Goal: Complete application form

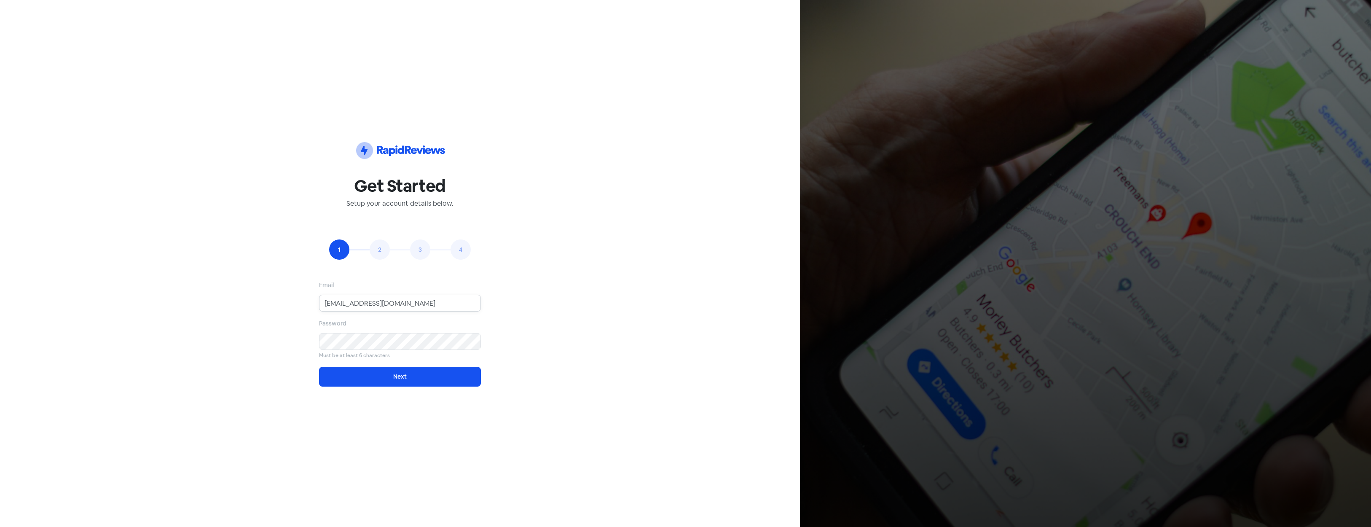
click at [363, 300] on input "[EMAIL_ADDRESS][DOMAIN_NAME]" at bounding box center [400, 303] width 162 height 17
click at [363, 303] on input "[EMAIL_ADDRESS][DOMAIN_NAME]" at bounding box center [400, 303] width 162 height 17
type input "[EMAIL_ADDRESS][DOMAIN_NAME]"
click at [260, 323] on div "Icon For Thunder-circle Get Started Setup your account details below. 1 2 3 4 E…" at bounding box center [399, 263] width 739 height 486
click at [369, 383] on button "Next" at bounding box center [400, 377] width 162 height 20
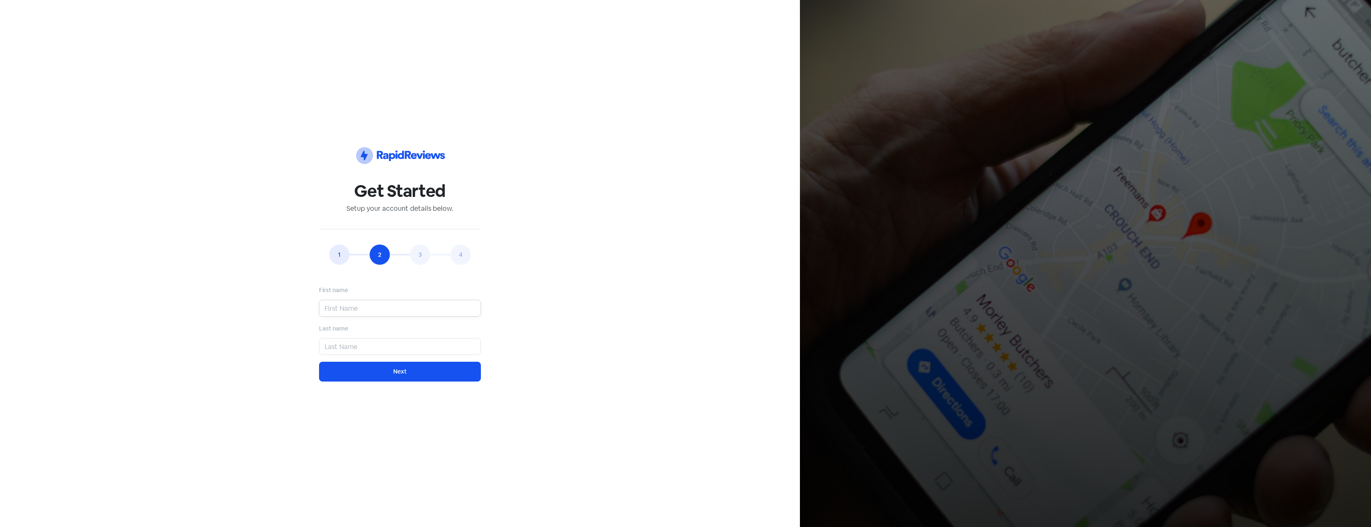
click at [370, 313] on input "text" at bounding box center [400, 308] width 162 height 17
type input "ss"
click at [367, 344] on input "text" at bounding box center [400, 346] width 162 height 17
type input "ss"
click at [373, 375] on button "Next" at bounding box center [400, 372] width 162 height 20
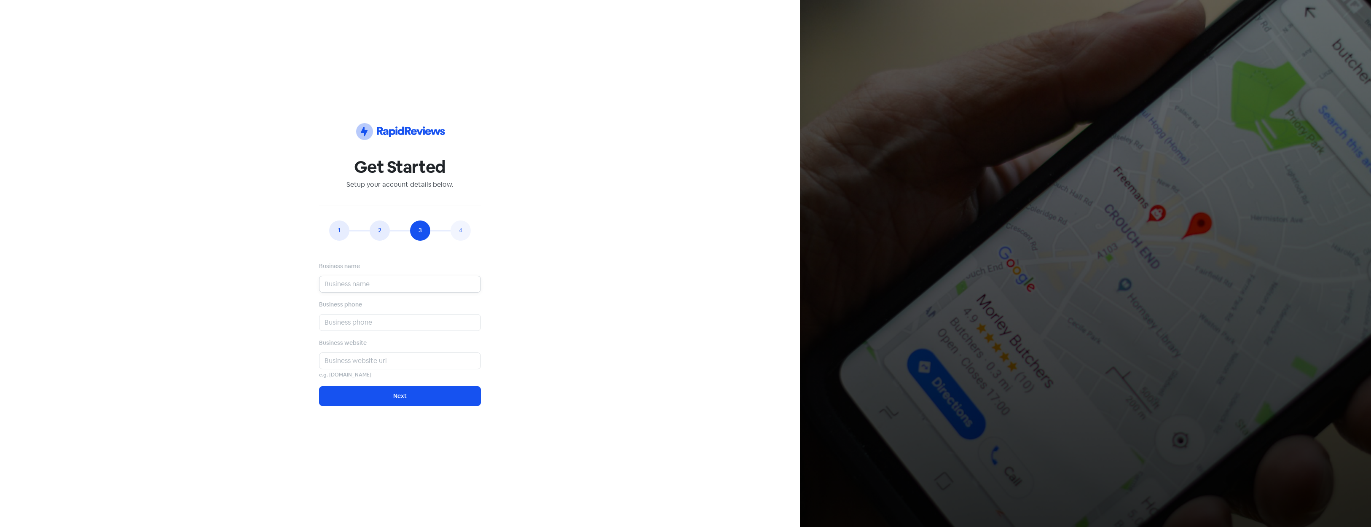
click at [376, 280] on input "text" at bounding box center [400, 284] width 162 height 17
type input "ss"
click at [373, 328] on input "text" at bounding box center [400, 322] width 162 height 17
type input "ss"
click at [374, 361] on input "text" at bounding box center [400, 360] width 162 height 17
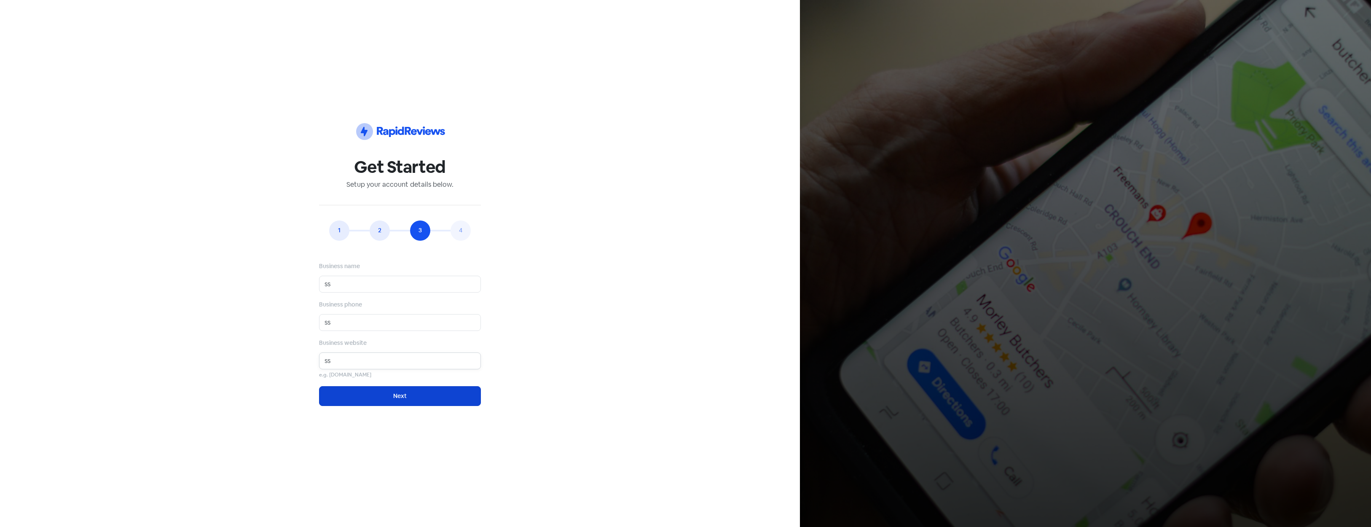
type input "ss"
click at [384, 404] on button "Next" at bounding box center [400, 396] width 162 height 20
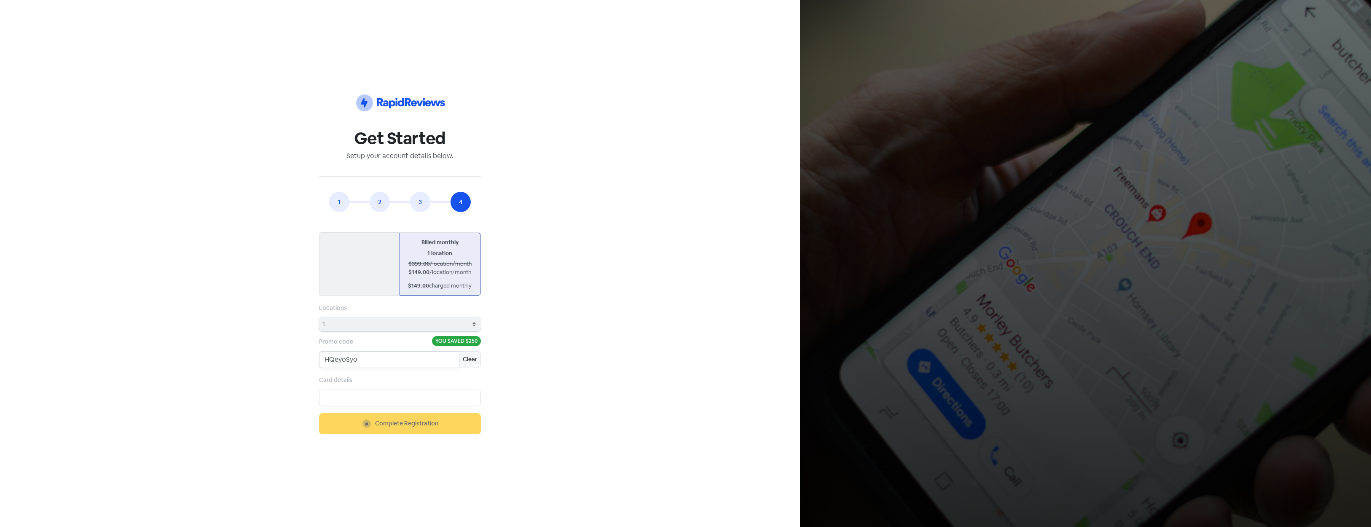
drag, startPoint x: 400, startPoint y: 360, endPoint x: 314, endPoint y: 359, distance: 85.6
click at [314, 359] on div "1 2 3 4 Email [EMAIL_ADDRESS][DOMAIN_NAME] Password Must be at least 6 characte…" at bounding box center [400, 313] width 172 height 242
drag, startPoint x: 465, startPoint y: 343, endPoint x: 478, endPoint y: 342, distance: 12.7
click at [478, 342] on span "You saved $250" at bounding box center [456, 341] width 49 height 10
click at [524, 340] on div "Icon For Thunder-circle Get Started Setup your account details below. 1 2 3 4 E…" at bounding box center [399, 263] width 739 height 486
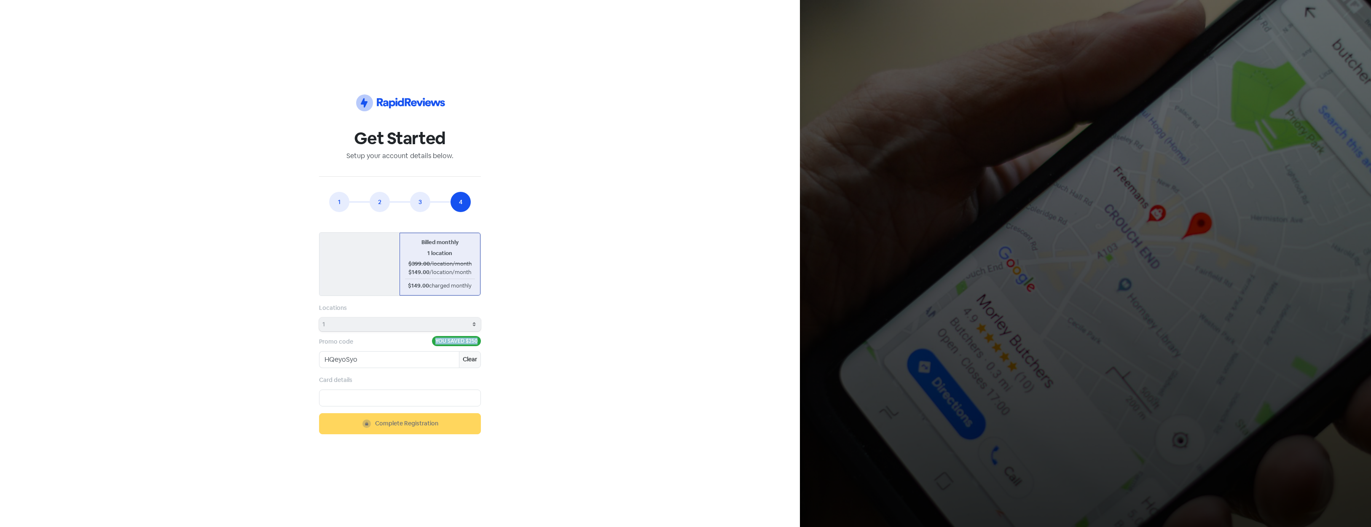
drag, startPoint x: 437, startPoint y: 339, endPoint x: 476, endPoint y: 339, distance: 39.6
click at [476, 339] on span "You saved $250" at bounding box center [456, 341] width 49 height 10
click at [547, 280] on div "Icon For Thunder-circle Get Started Setup your account details below. 1 2 3 4 E…" at bounding box center [399, 263] width 739 height 486
click at [660, 224] on div "Icon For Thunder-circle Get Started Setup your account details below. 1 2 3 4 E…" at bounding box center [399, 263] width 739 height 486
